Goal: Check status: Check status

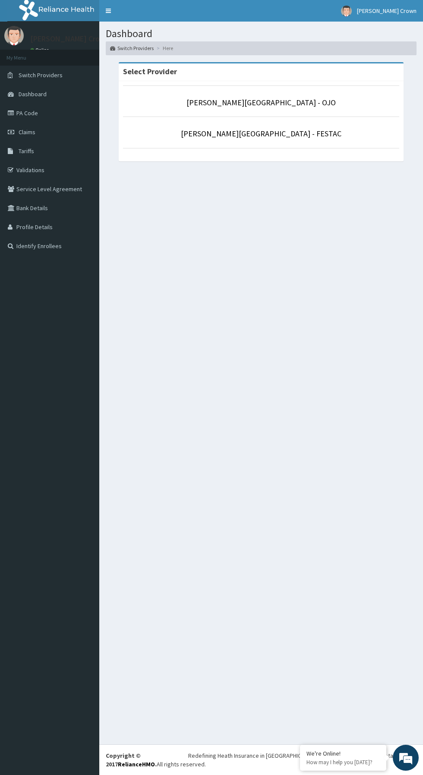
click at [338, 129] on p "[PERSON_NAME][GEOGRAPHIC_DATA] - FESTAC" at bounding box center [261, 133] width 276 height 11
click at [333, 136] on p "[PERSON_NAME][GEOGRAPHIC_DATA] - FESTAC" at bounding box center [261, 133] width 276 height 11
click at [290, 138] on link "[PERSON_NAME][GEOGRAPHIC_DATA] - FESTAC" at bounding box center [261, 134] width 161 height 10
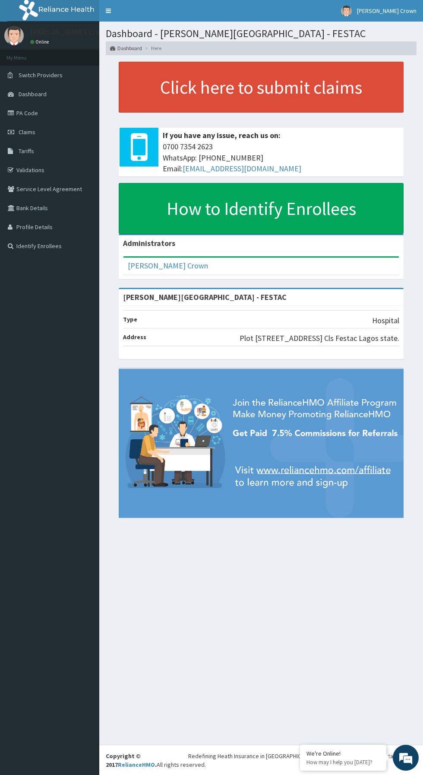
click at [54, 175] on link "Validations" at bounding box center [49, 170] width 99 height 19
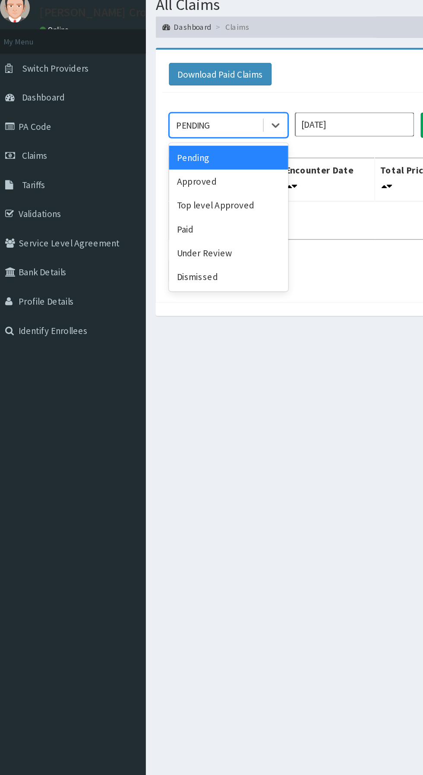
click at [137, 177] on div "Paid" at bounding box center [153, 180] width 78 height 16
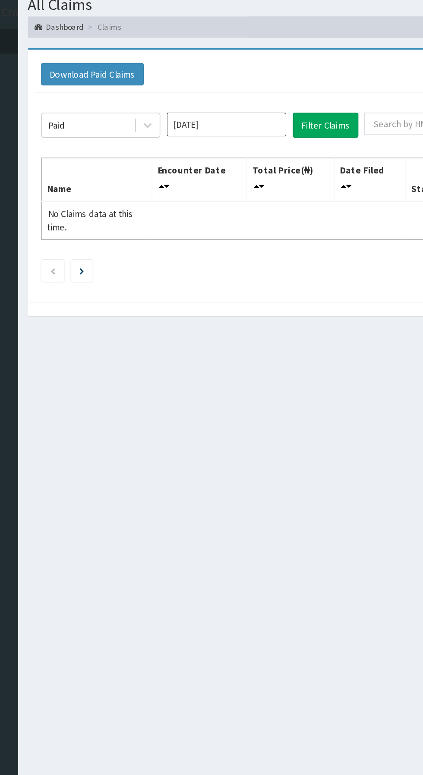
click at [263, 111] on input "[DATE]" at bounding box center [235, 112] width 78 height 16
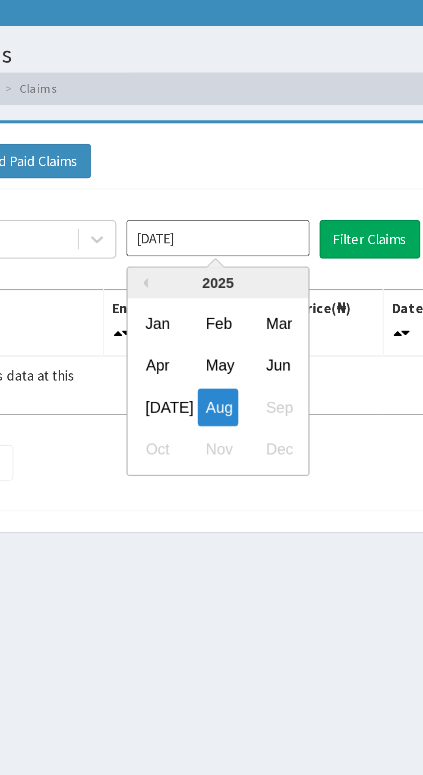
click at [209, 146] on div "Jan" at bounding box center [209, 148] width 17 height 16
type input "[DATE]"
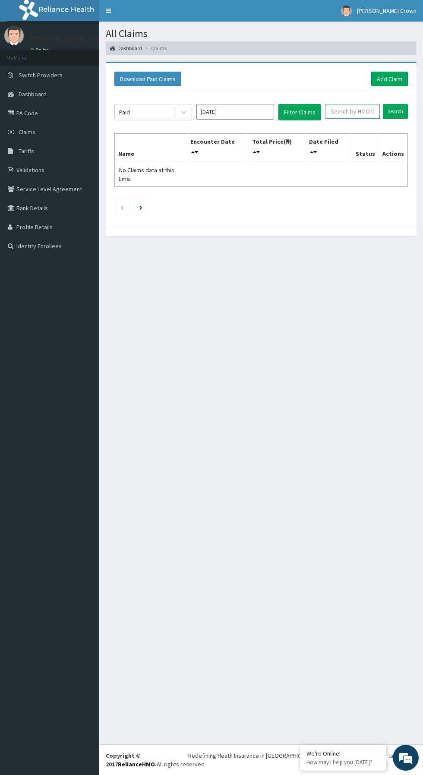
click at [346, 110] on input "text" at bounding box center [352, 111] width 55 height 15
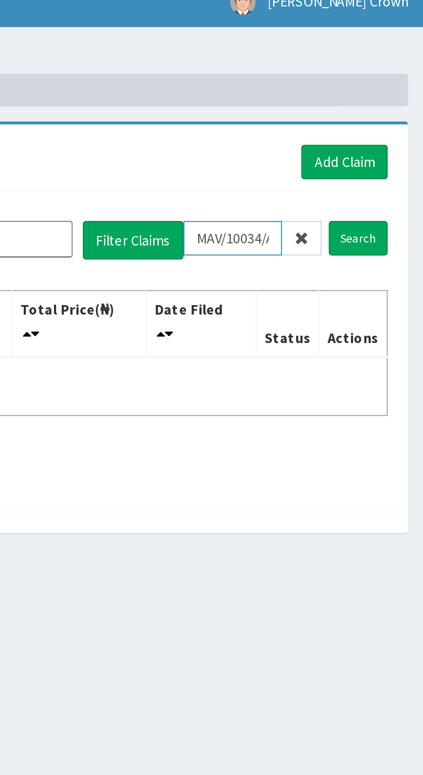
scroll to position [0, 1]
type input "MAV/10034/A"
click at [393, 112] on input "Search" at bounding box center [395, 111] width 25 height 15
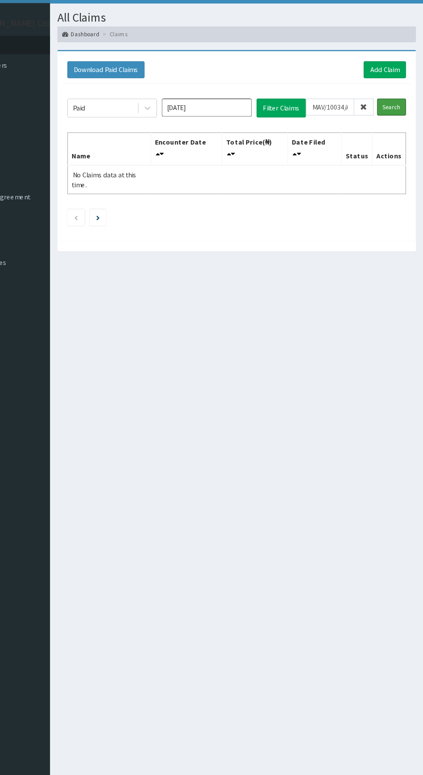
scroll to position [0, 0]
click at [395, 111] on input "Search" at bounding box center [395, 111] width 25 height 15
click at [195, 149] on icon at bounding box center [192, 152] width 3 height 6
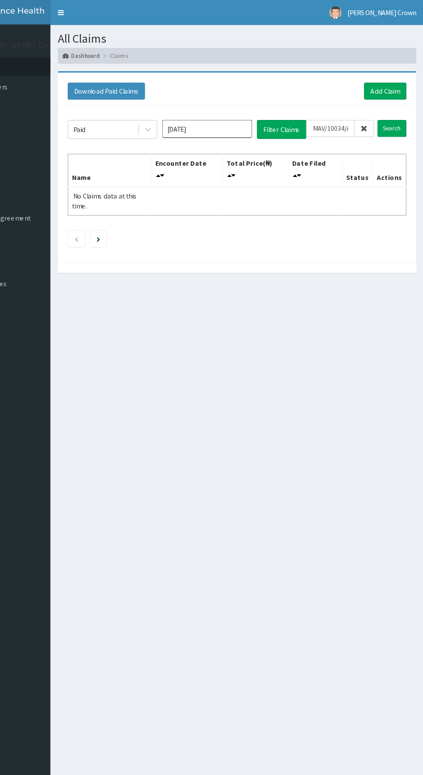
click at [187, 166] on td "No Claims data at this time." at bounding box center [151, 174] width 72 height 25
click at [254, 111] on input "[DATE]" at bounding box center [235, 112] width 78 height 16
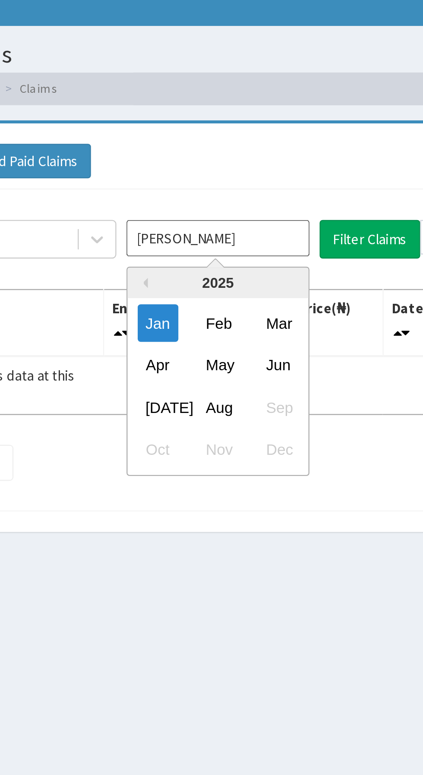
type input "J"
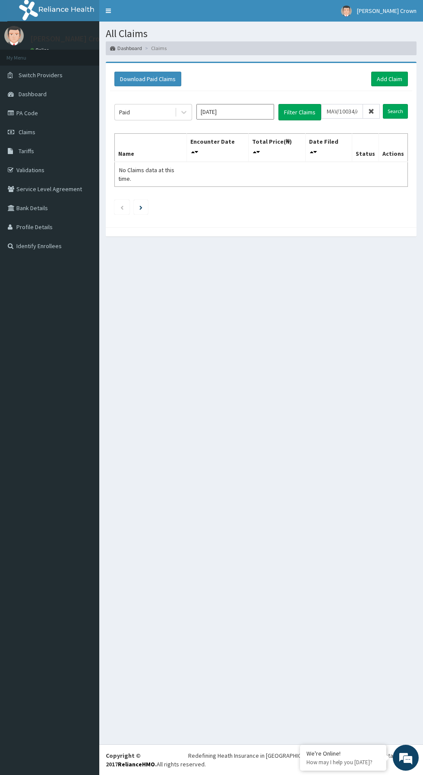
click at [252, 111] on input "[DATE]" at bounding box center [235, 112] width 78 height 16
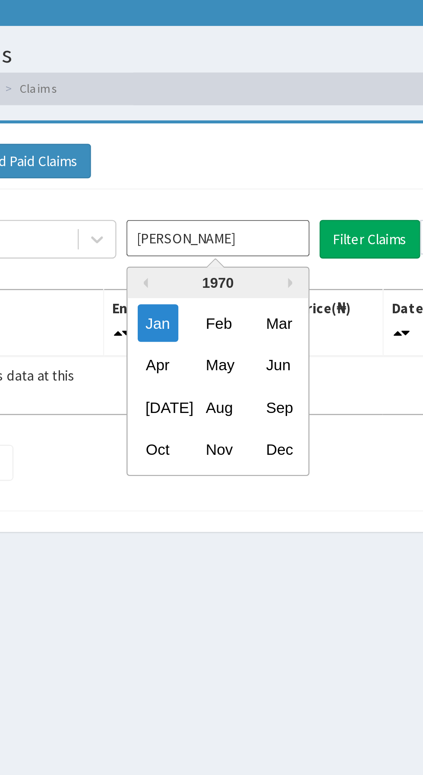
type input "J"
type input "[DATE]"
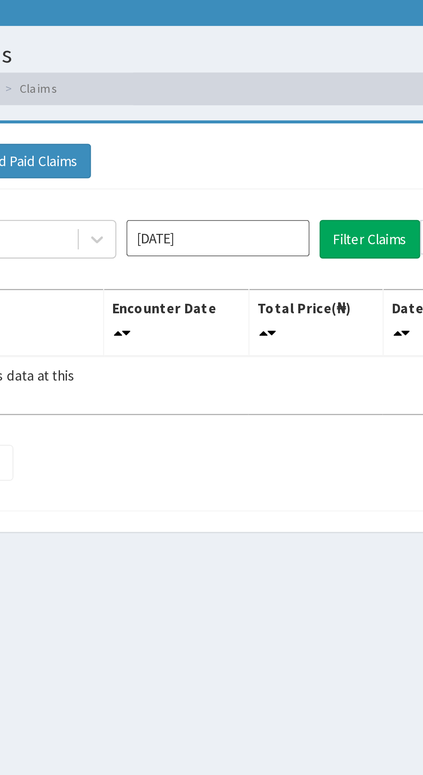
click at [252, 65] on div "Download Paid Claims Add Claim × Note you can only download claims within a max…" at bounding box center [261, 145] width 311 height 164
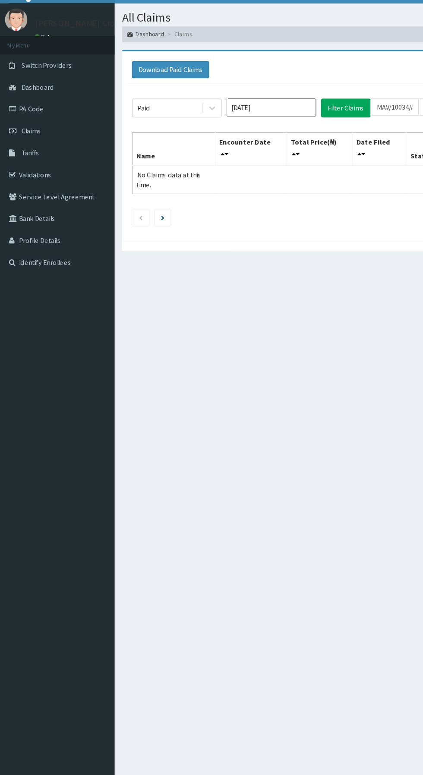
click at [142, 205] on icon "Next page" at bounding box center [140, 207] width 3 height 4
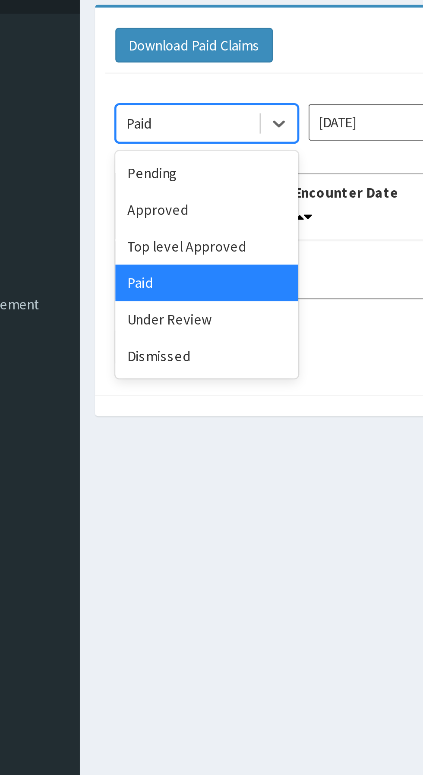
click at [147, 148] on div "Approved" at bounding box center [153, 149] width 78 height 16
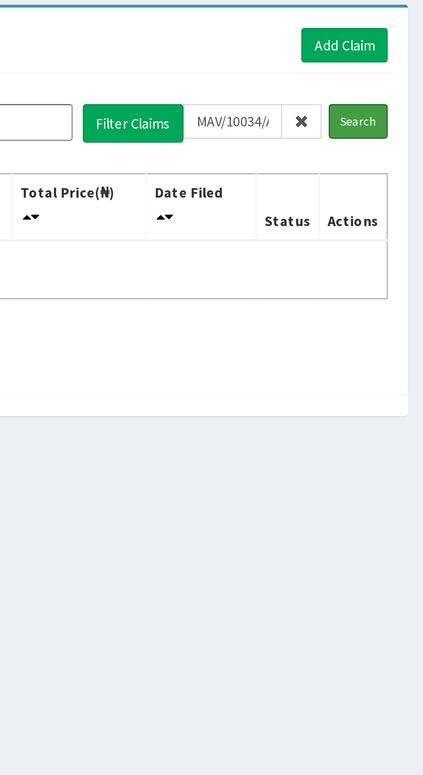
click at [400, 112] on input "Search" at bounding box center [395, 111] width 25 height 15
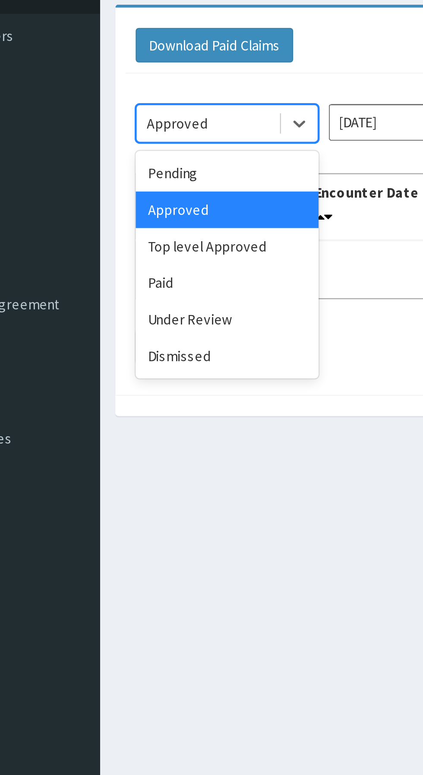
click at [162, 167] on div "Top level Approved" at bounding box center [153, 165] width 78 height 16
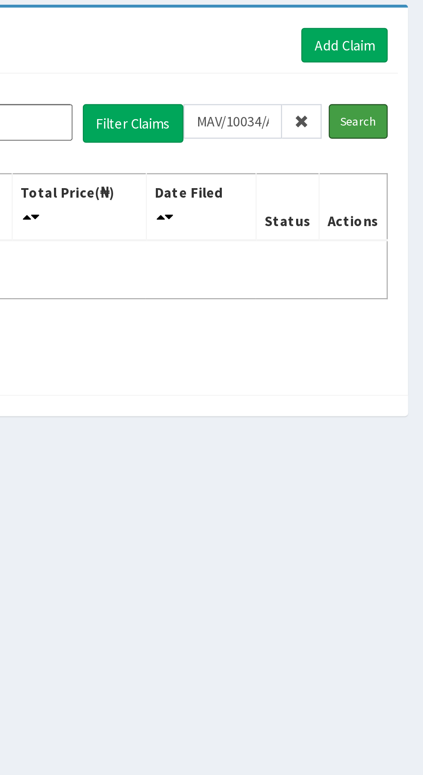
click at [402, 108] on input "Search" at bounding box center [395, 111] width 25 height 15
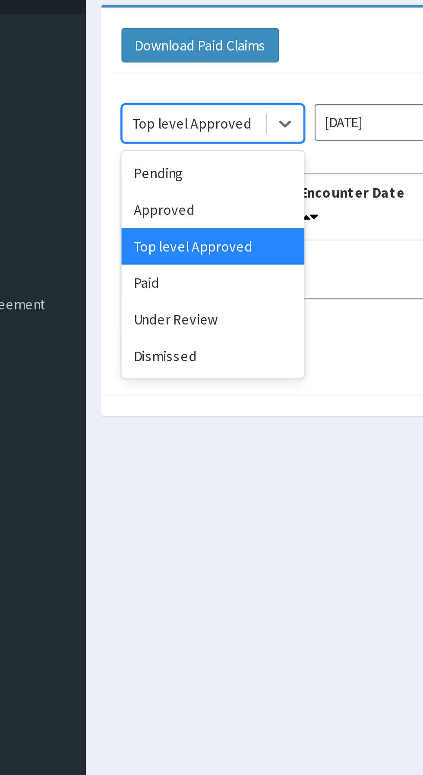
click at [148, 183] on div "Paid" at bounding box center [153, 180] width 78 height 16
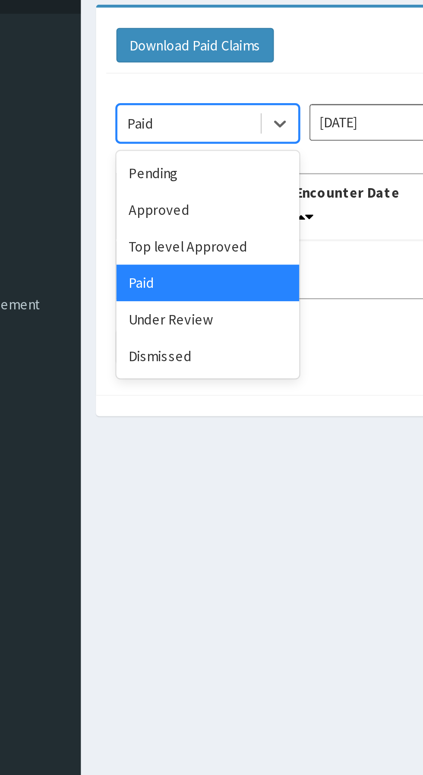
click at [159, 198] on div "Under Review" at bounding box center [153, 196] width 78 height 16
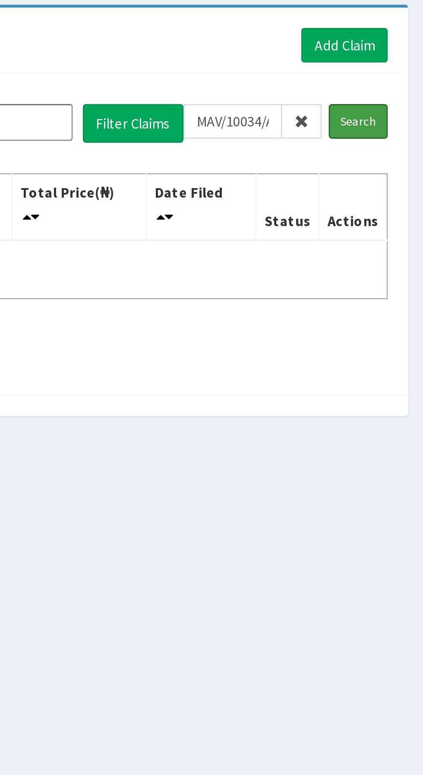
click at [398, 111] on input "Search" at bounding box center [395, 111] width 25 height 15
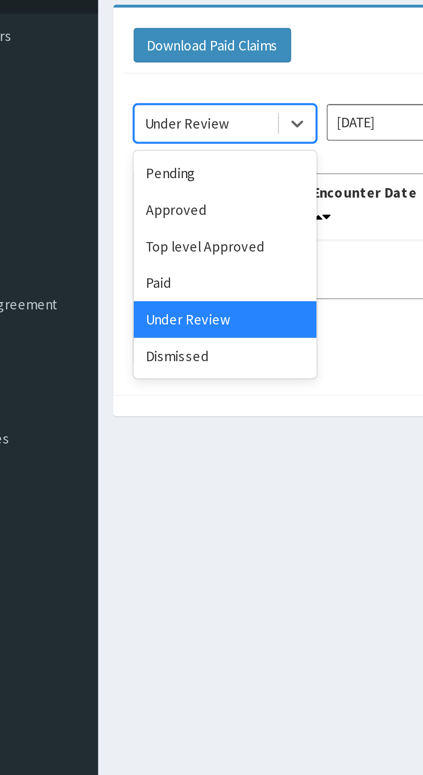
click at [146, 207] on div "Dismissed" at bounding box center [153, 211] width 78 height 16
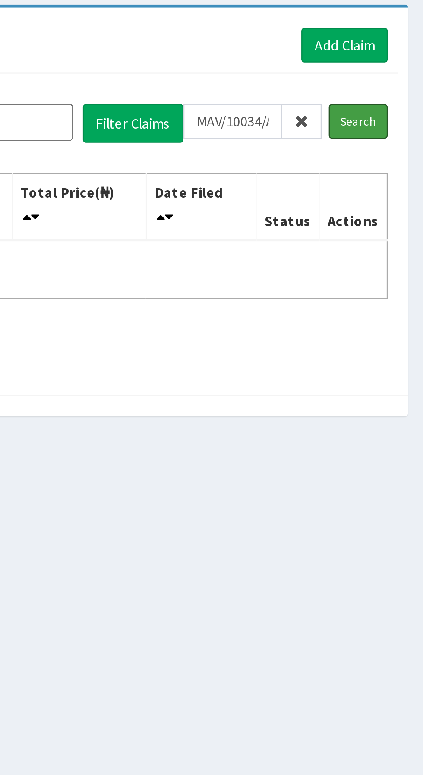
click at [392, 112] on input "Search" at bounding box center [395, 111] width 25 height 15
